Goal: Task Accomplishment & Management: Use online tool/utility

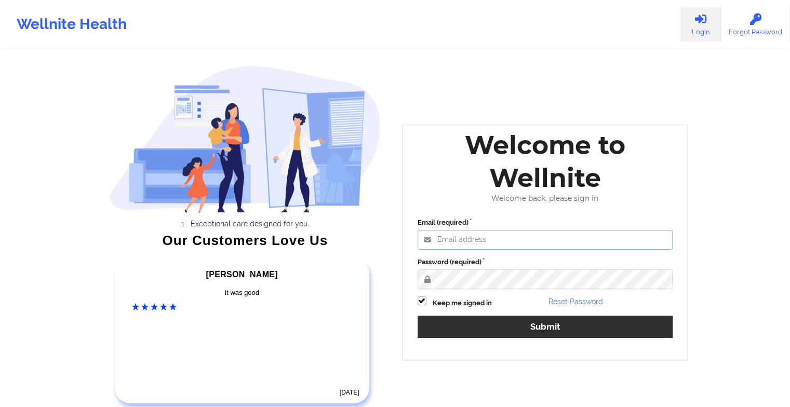
type input "[EMAIL_ADDRESS][DOMAIN_NAME]"
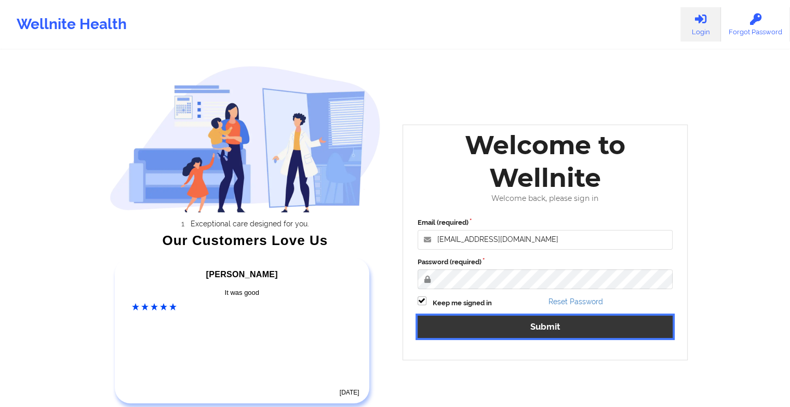
click at [465, 328] on button "Submit" at bounding box center [546, 327] width 256 height 22
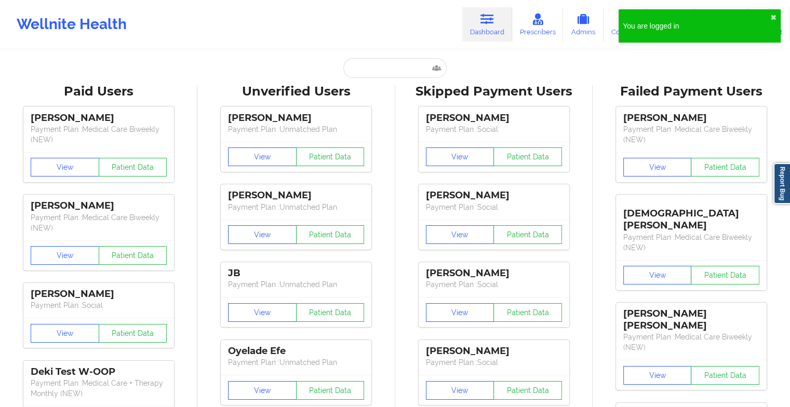
click at [411, 395] on div "[PERSON_NAME] Payment Plan : Social View Patient Data [PERSON_NAME] Payment Pla…" at bounding box center [494, 333] width 190 height 467
click at [385, 68] on input "text" at bounding box center [395, 68] width 103 height 20
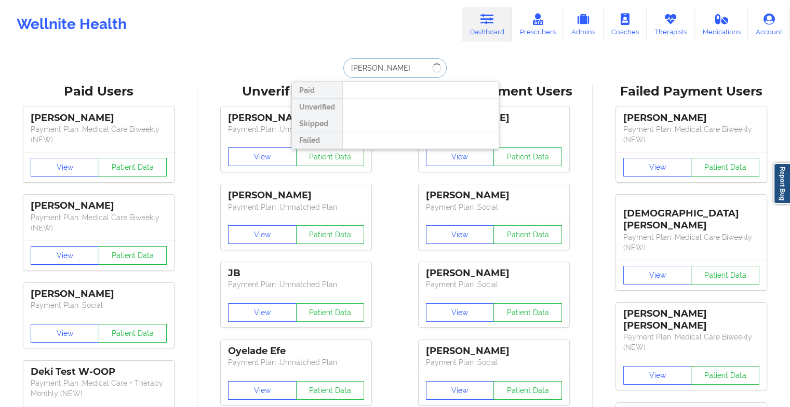
type input "[PERSON_NAME]"
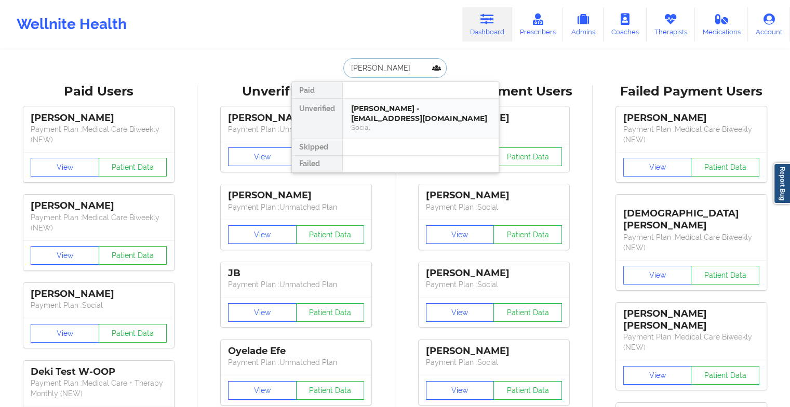
click at [371, 100] on div "[PERSON_NAME] - [EMAIL_ADDRESS][DOMAIN_NAME] Social" at bounding box center [421, 119] width 156 height 40
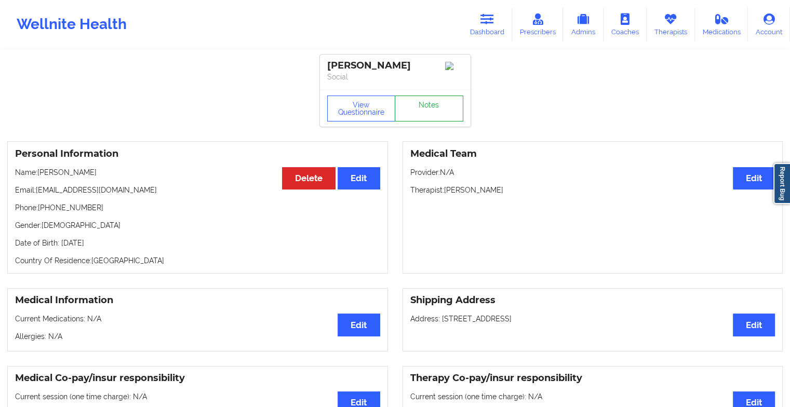
click at [423, 116] on link "Notes" at bounding box center [429, 109] width 69 height 26
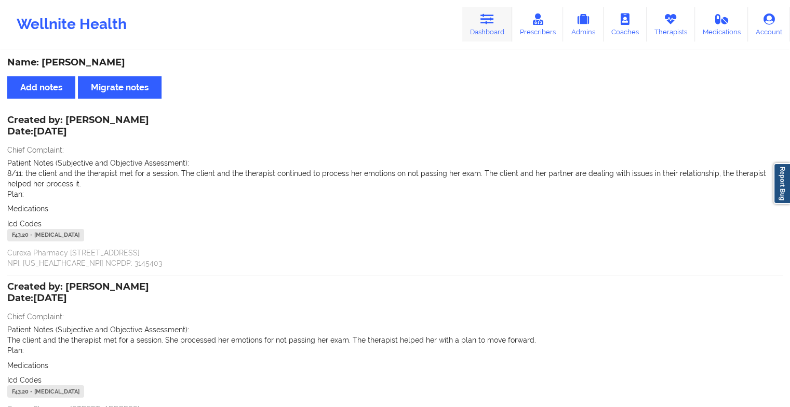
click at [492, 14] on icon at bounding box center [488, 19] width 14 height 11
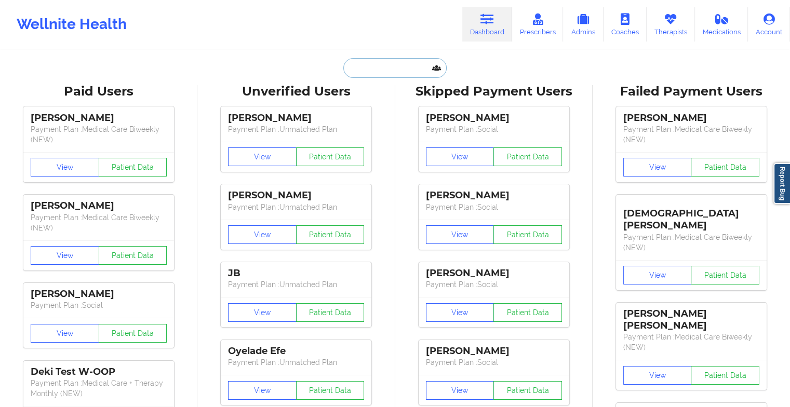
click at [380, 63] on input "text" at bounding box center [395, 68] width 103 height 20
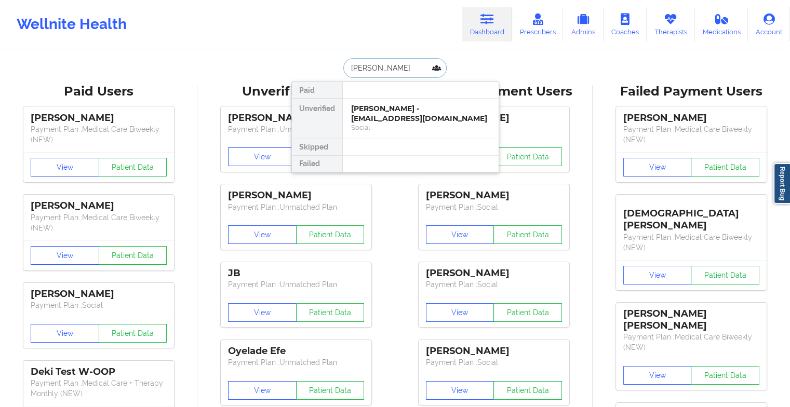
type input "[PERSON_NAME]"
click at [400, 112] on div "[PERSON_NAME] - [EMAIL_ADDRESS][DOMAIN_NAME]" at bounding box center [420, 113] width 139 height 19
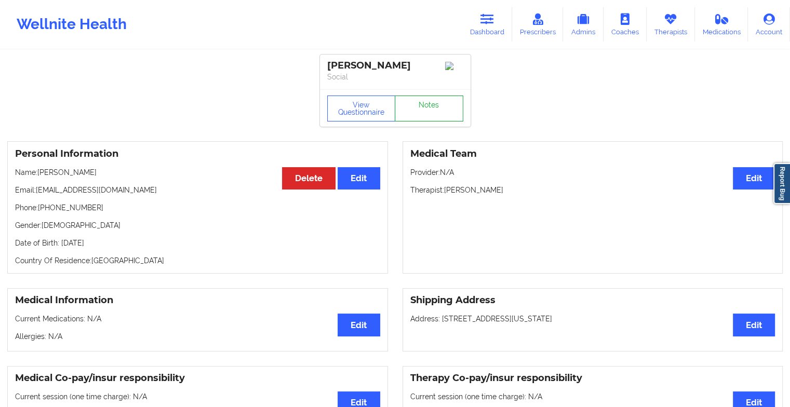
click at [437, 110] on link "Notes" at bounding box center [429, 109] width 69 height 26
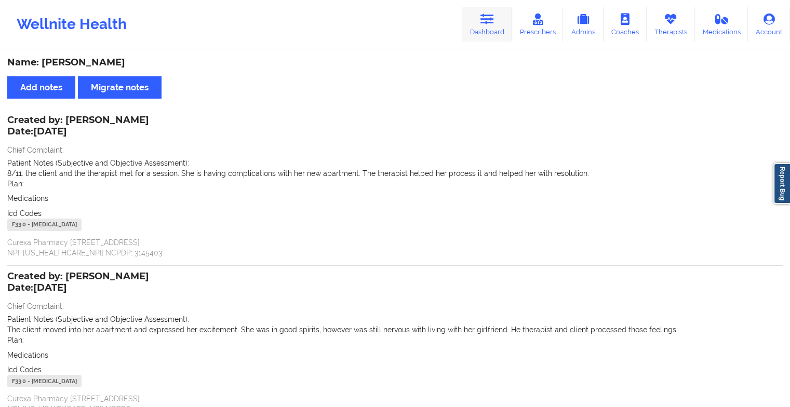
click at [508, 23] on link "Dashboard" at bounding box center [488, 24] width 50 height 34
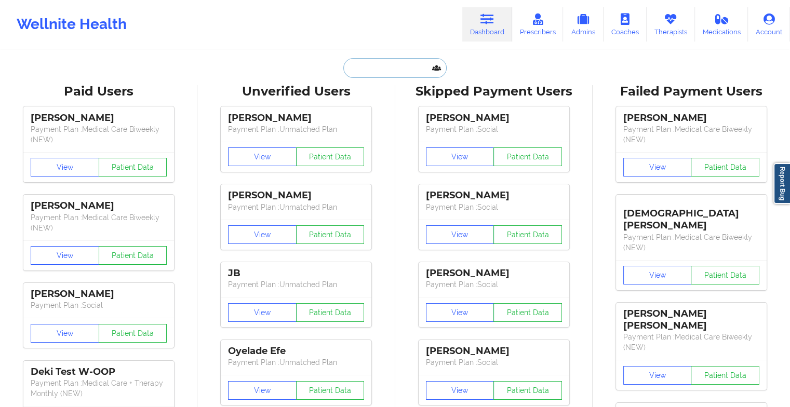
click at [389, 74] on input "text" at bounding box center [395, 68] width 103 height 20
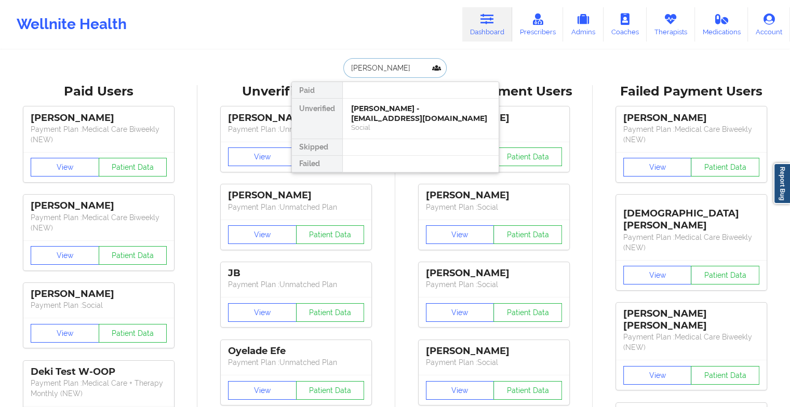
type input "cydnei"
click at [380, 115] on div "[PERSON_NAME] - [EMAIL_ADDRESS][DOMAIN_NAME]" at bounding box center [420, 113] width 139 height 19
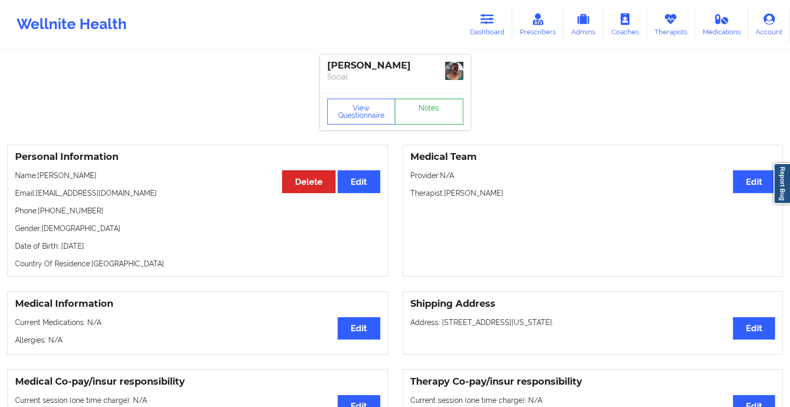
click at [421, 119] on link "Notes" at bounding box center [429, 112] width 69 height 26
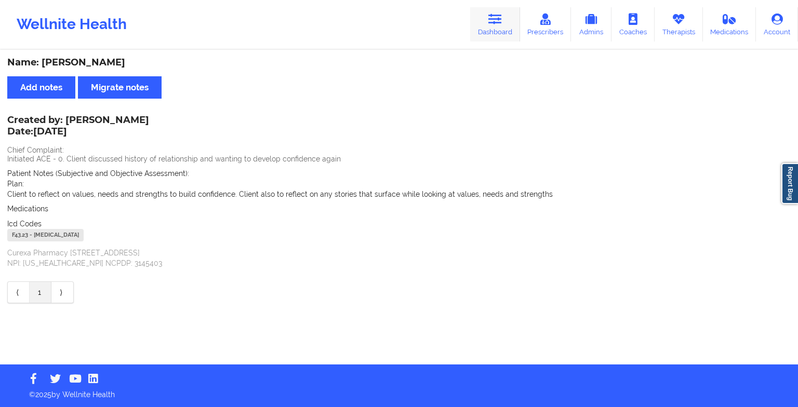
click at [497, 29] on link "Dashboard" at bounding box center [495, 24] width 50 height 34
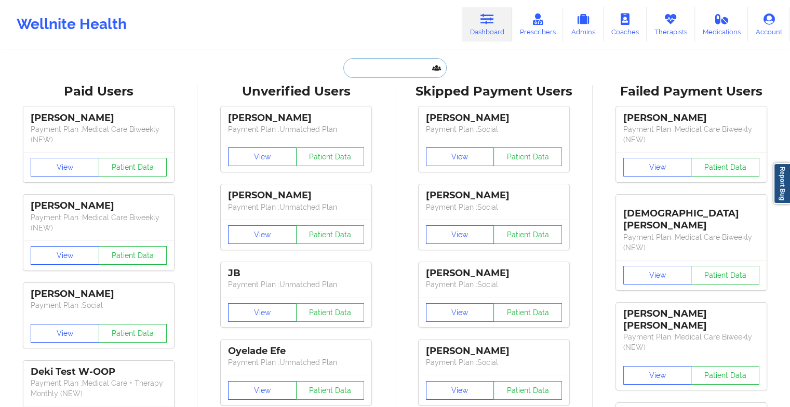
click at [395, 69] on input "text" at bounding box center [395, 68] width 103 height 20
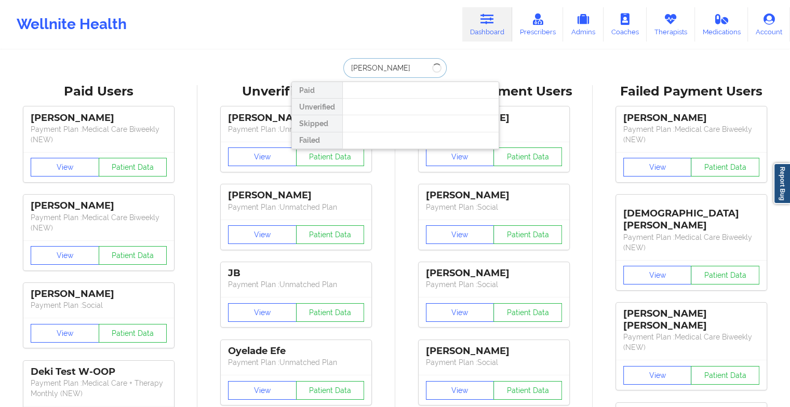
type input "[PERSON_NAME]"
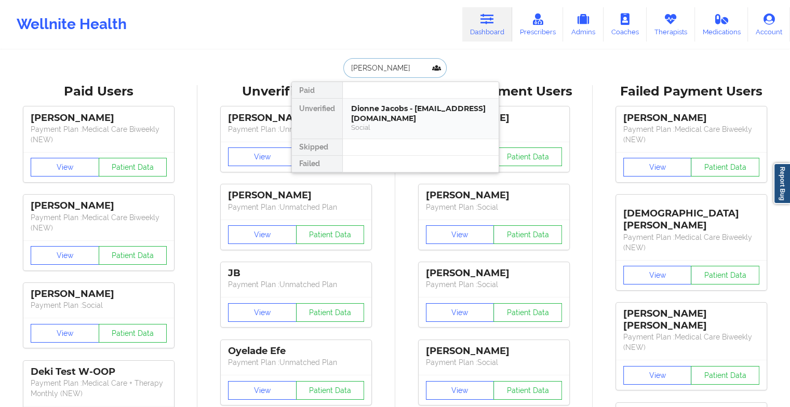
click at [390, 108] on div "Dionne Jacobs - [EMAIL_ADDRESS][DOMAIN_NAME]" at bounding box center [420, 113] width 139 height 19
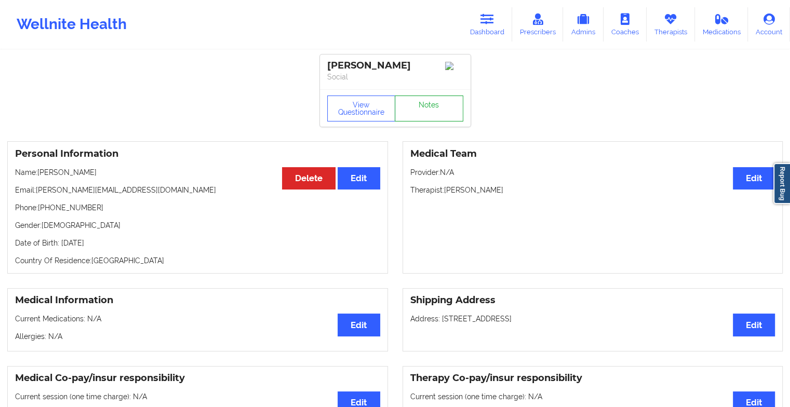
click at [431, 111] on link "Notes" at bounding box center [429, 109] width 69 height 26
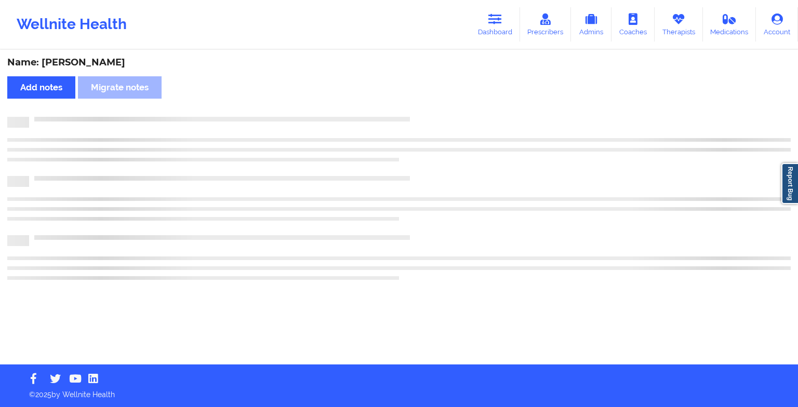
click at [431, 111] on div "Name: [PERSON_NAME] Add notes Migrate notes" at bounding box center [399, 208] width 798 height 314
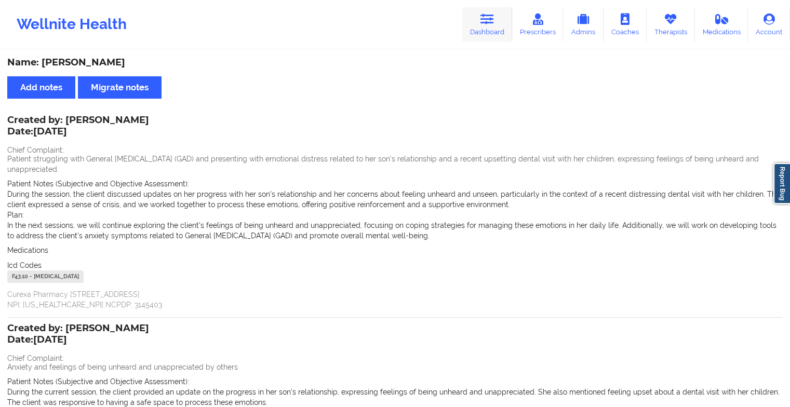
click at [493, 34] on link "Dashboard" at bounding box center [488, 24] width 50 height 34
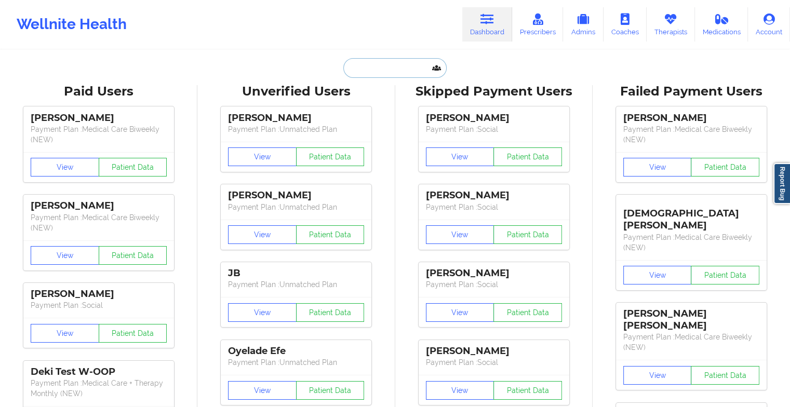
click at [368, 70] on input "text" at bounding box center [395, 68] width 103 height 20
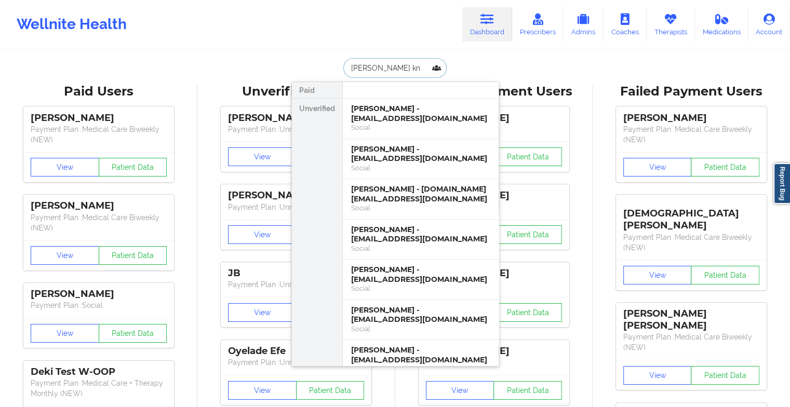
type input "[PERSON_NAME] kni"
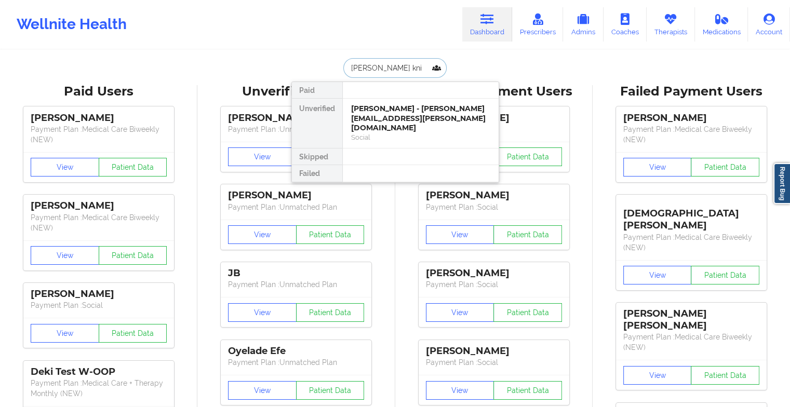
click at [412, 121] on div "[PERSON_NAME] - [PERSON_NAME][EMAIL_ADDRESS][PERSON_NAME][DOMAIN_NAME]" at bounding box center [420, 118] width 139 height 29
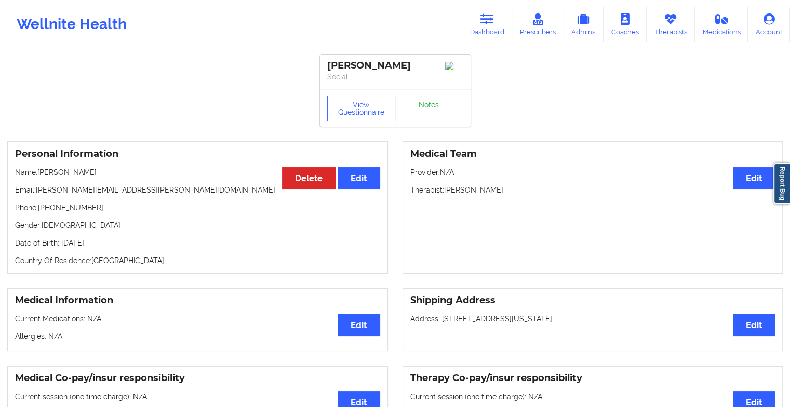
click at [443, 109] on link "Notes" at bounding box center [429, 109] width 69 height 26
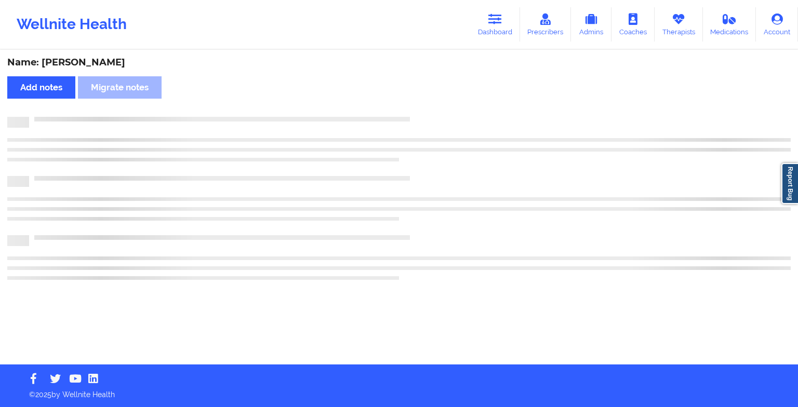
click at [443, 109] on div "Name: [PERSON_NAME] Add notes Migrate notes" at bounding box center [399, 208] width 798 height 314
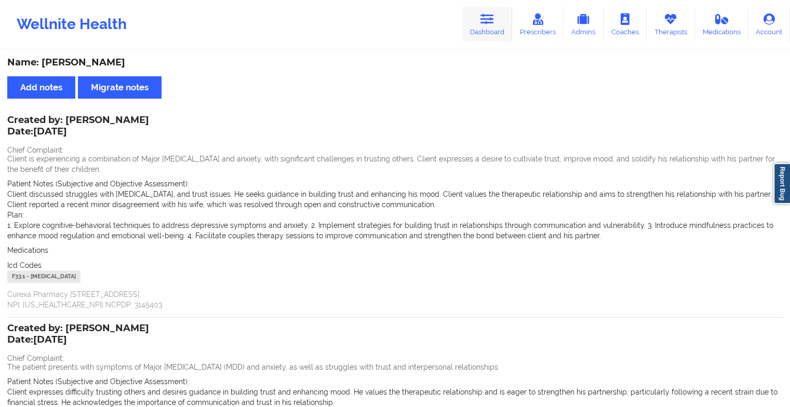
click at [484, 22] on icon at bounding box center [488, 19] width 14 height 11
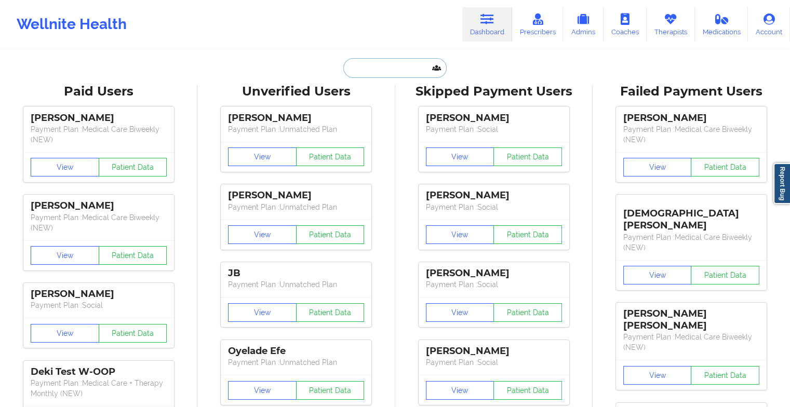
click at [392, 64] on input "text" at bounding box center [395, 68] width 103 height 20
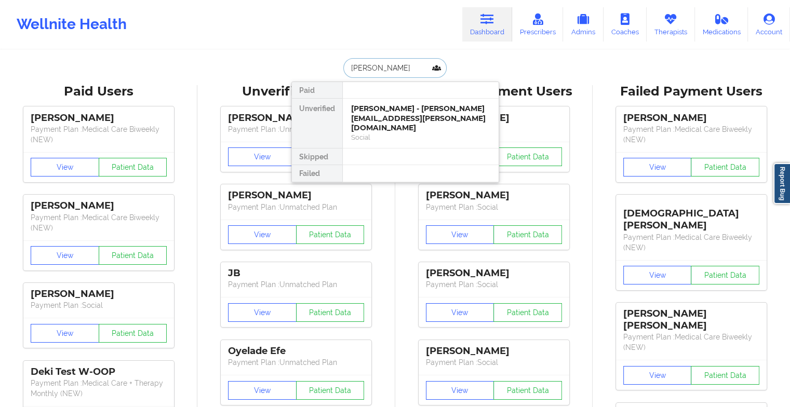
type input "[PERSON_NAME]"
click at [399, 110] on div "Dionne Jacobs - [EMAIL_ADDRESS][DOMAIN_NAME]" at bounding box center [420, 113] width 139 height 19
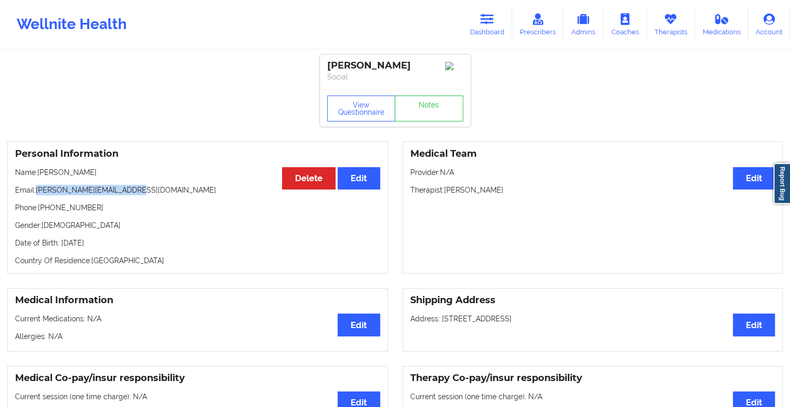
drag, startPoint x: 36, startPoint y: 194, endPoint x: 139, endPoint y: 185, distance: 103.3
click at [139, 185] on div "Personal Information Edit Delete Name: [PERSON_NAME] Email: [PERSON_NAME][EMAIL…" at bounding box center [197, 207] width 381 height 133
click at [478, 35] on link "Dashboard" at bounding box center [488, 24] width 50 height 34
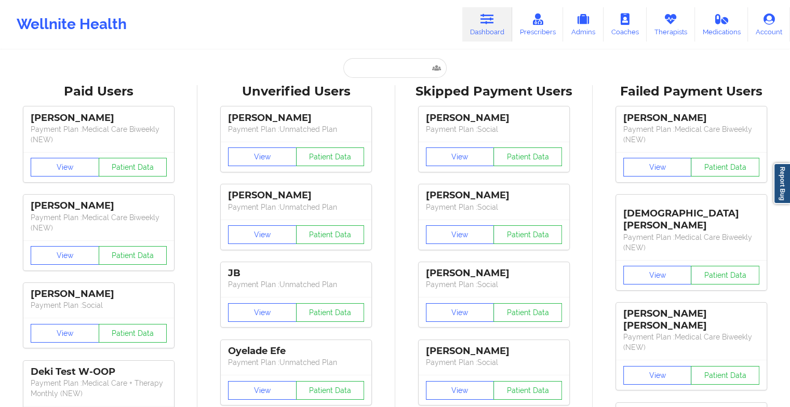
click at [373, 70] on input "text" at bounding box center [395, 68] width 103 height 20
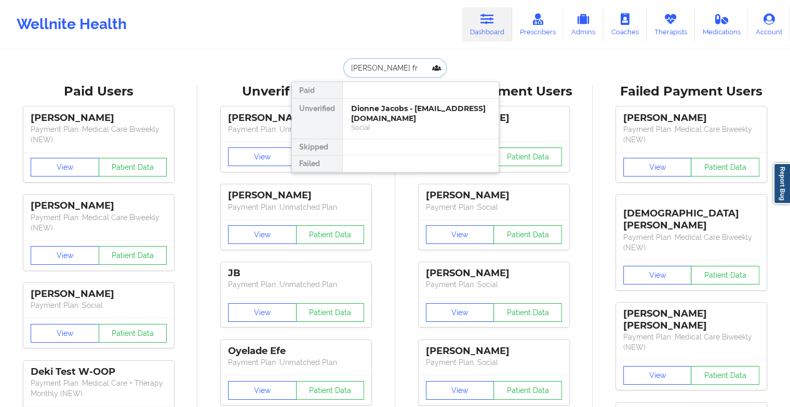
type input "[PERSON_NAME] fro"
click at [405, 113] on div "[PERSON_NAME] - [EMAIL_ADDRESS][DOMAIN_NAME]" at bounding box center [420, 113] width 139 height 19
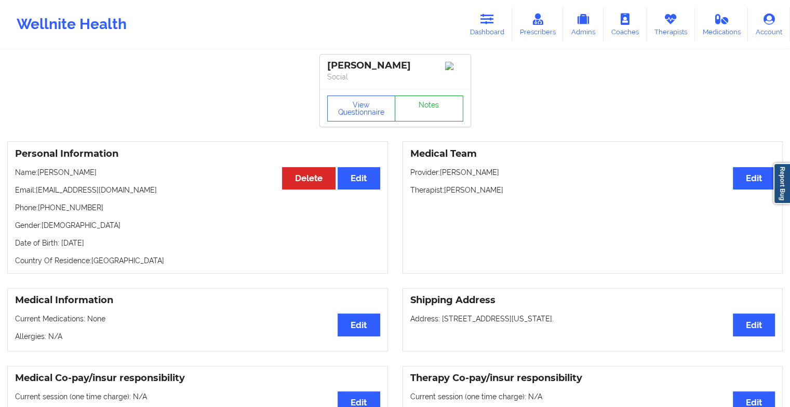
click at [426, 116] on link "Notes" at bounding box center [429, 109] width 69 height 26
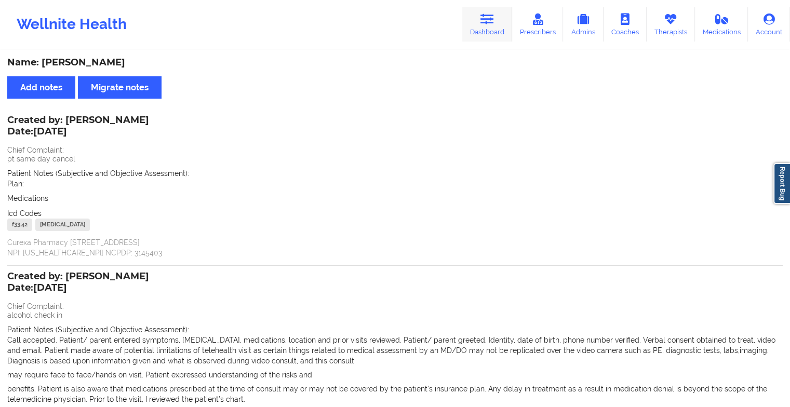
click at [476, 22] on link "Dashboard" at bounding box center [488, 24] width 50 height 34
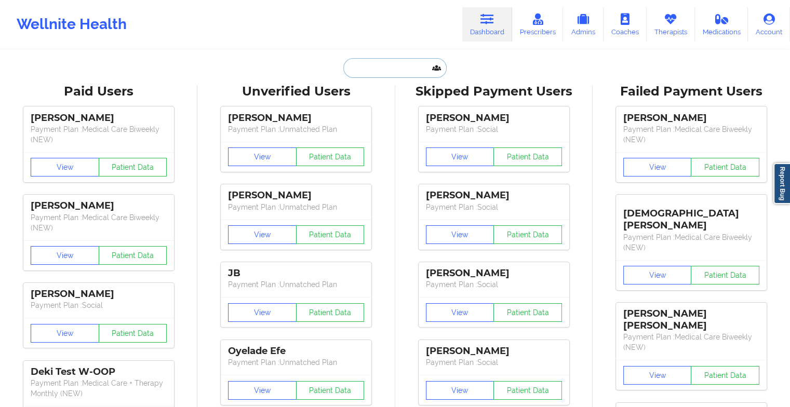
click at [365, 63] on input "text" at bounding box center [395, 68] width 103 height 20
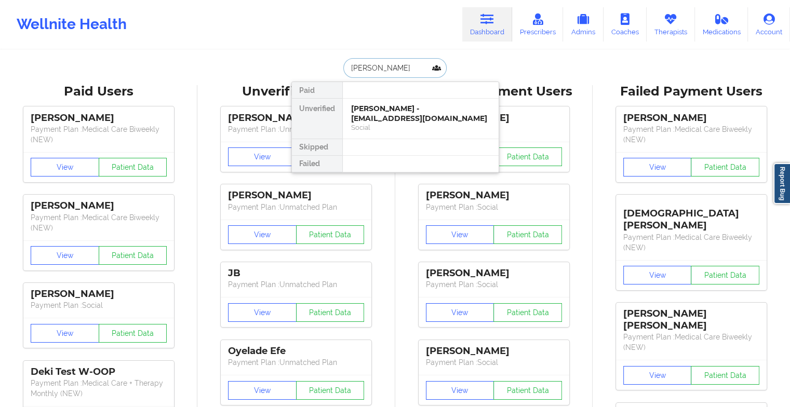
type input "[PERSON_NAME]"
click at [407, 90] on div at bounding box center [420, 90] width 156 height 17
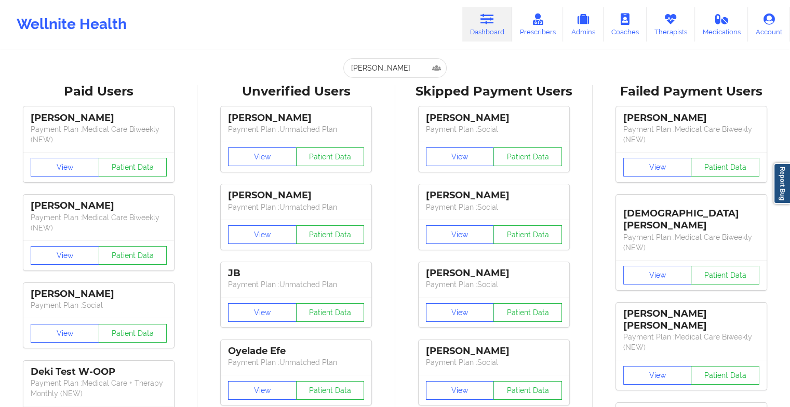
drag, startPoint x: 409, startPoint y: 55, endPoint x: 407, endPoint y: 62, distance: 7.4
click at [407, 62] on input "[PERSON_NAME]" at bounding box center [395, 68] width 103 height 20
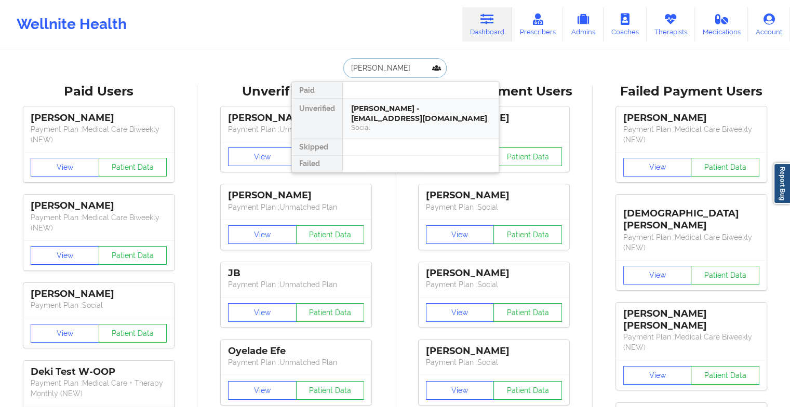
click at [407, 99] on div "[PERSON_NAME] - [EMAIL_ADDRESS][DOMAIN_NAME] Social" at bounding box center [421, 119] width 156 height 40
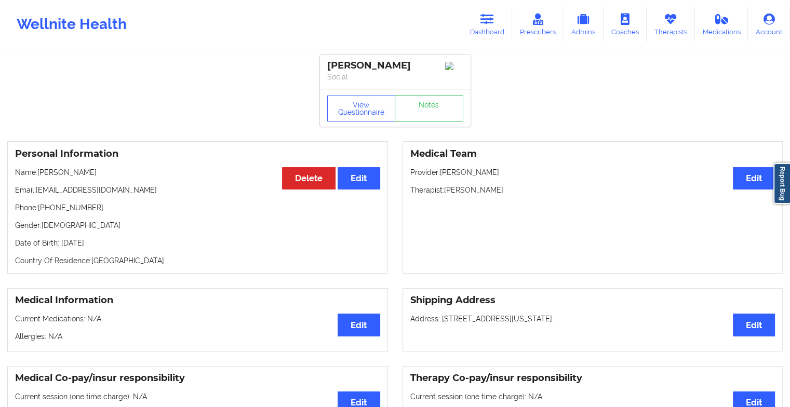
drag, startPoint x: 37, startPoint y: 193, endPoint x: 204, endPoint y: 190, distance: 166.8
click at [204, 190] on p "Email: [EMAIL_ADDRESS][DOMAIN_NAME]" at bounding box center [197, 190] width 365 height 10
copy p "[EMAIL_ADDRESS][DOMAIN_NAME]"
click at [492, 23] on icon at bounding box center [488, 19] width 14 height 11
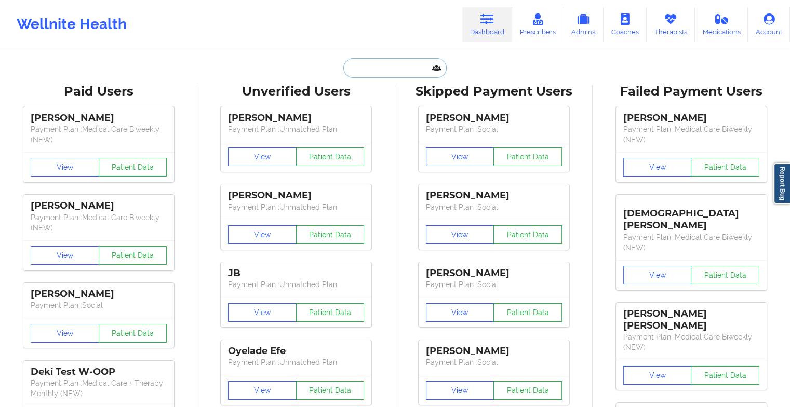
click at [399, 68] on input "text" at bounding box center [395, 68] width 103 height 20
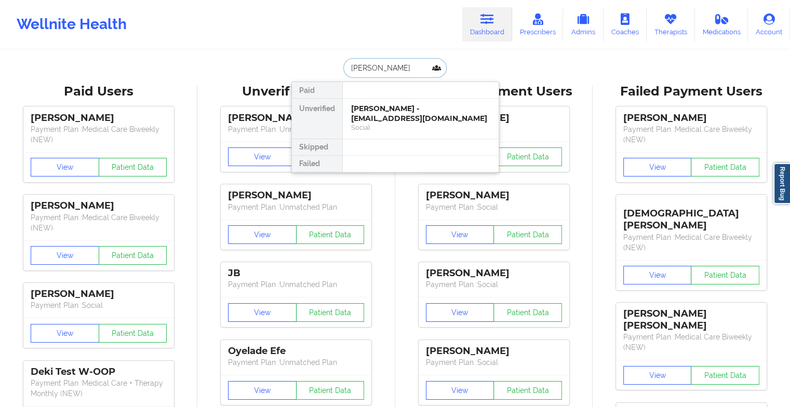
type input "[PERSON_NAME]"
click at [394, 116] on div "[PERSON_NAME] - [EMAIL_ADDRESS][DOMAIN_NAME]" at bounding box center [420, 113] width 139 height 19
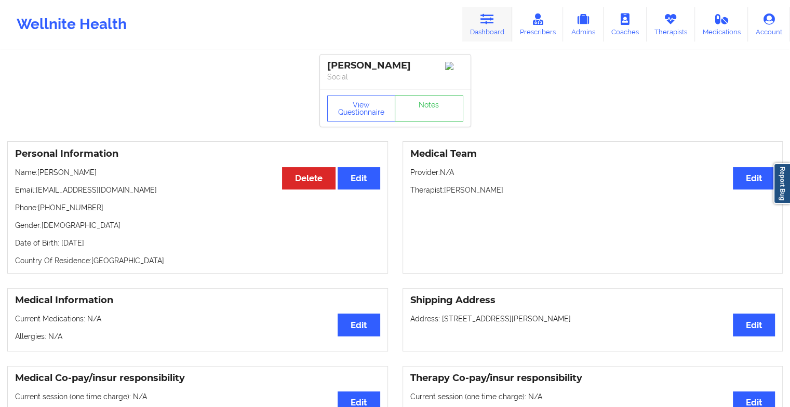
click at [495, 27] on link "Dashboard" at bounding box center [488, 24] width 50 height 34
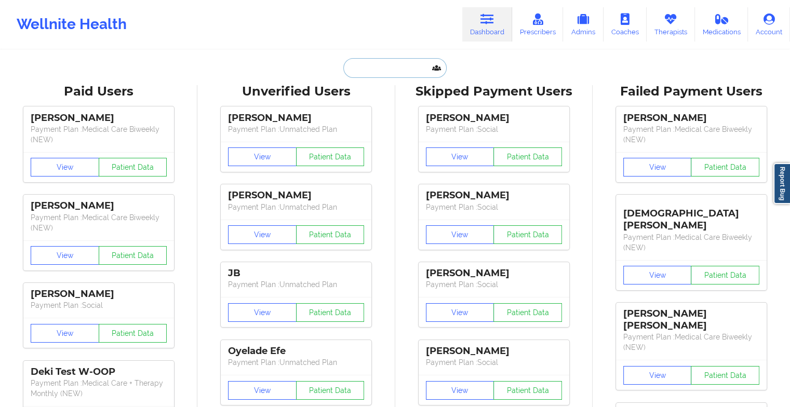
click at [377, 71] on input "text" at bounding box center [395, 68] width 103 height 20
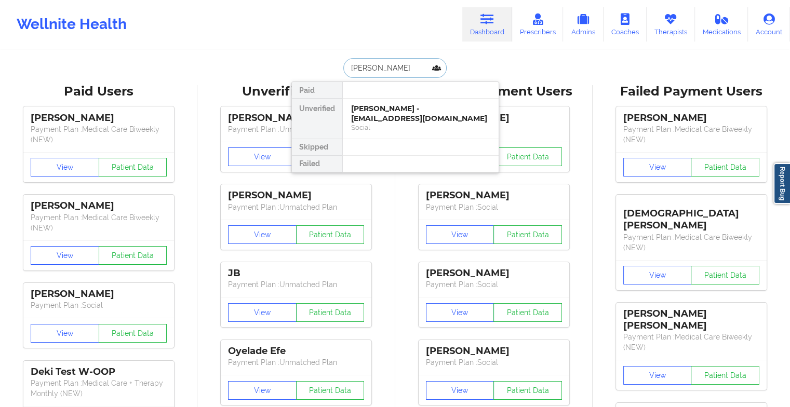
type input "[PERSON_NAME]"
click at [403, 114] on div "[PERSON_NAME] - [EMAIL_ADDRESS][DOMAIN_NAME]" at bounding box center [420, 113] width 139 height 19
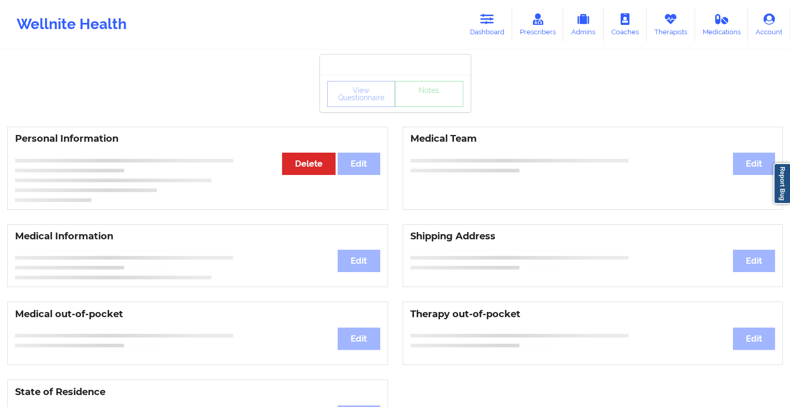
click at [430, 111] on div "View Questionnaire Notes" at bounding box center [395, 93] width 151 height 37
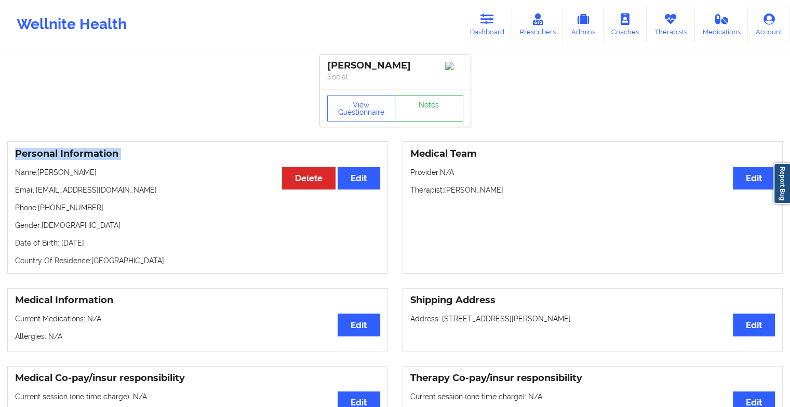
click at [430, 111] on link "Notes" at bounding box center [429, 109] width 69 height 26
